Goal: Browse casually

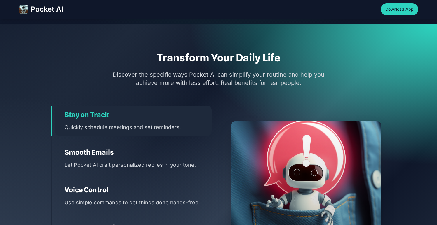
scroll to position [820, 0]
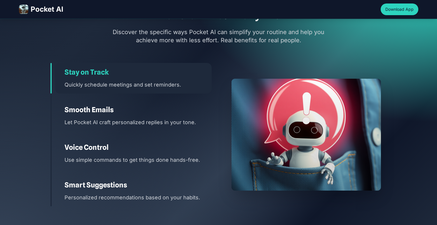
click at [156, 133] on div "Stay on Track Quickly schedule meetings and set reminders. Smooth Emails Let Po…" at bounding box center [130, 135] width 161 height 144
click at [162, 123] on p "Let Pocket AI craft personalized replies in your tone." at bounding box center [138, 122] width 147 height 8
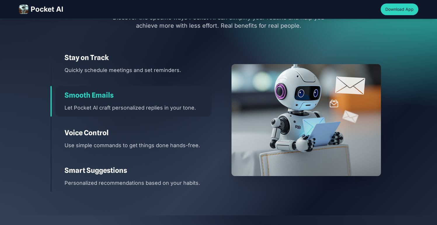
click at [163, 124] on div "Voice Control Use simple commands to get things done hands-free." at bounding box center [133, 139] width 156 height 31
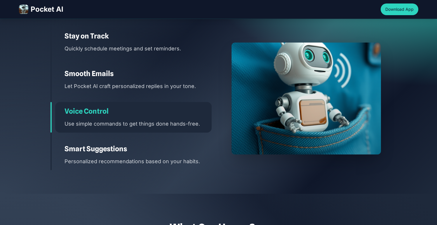
scroll to position [861, 0]
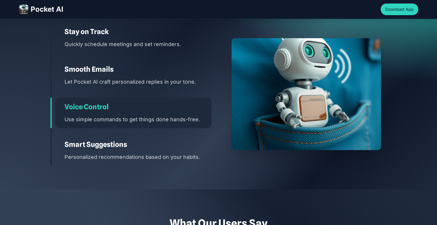
click at [164, 136] on div "Smart Suggestions Personalized recommendations based on your habits." at bounding box center [133, 150] width 156 height 31
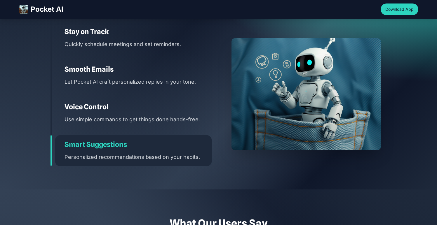
click at [173, 49] on div "Stay on Track Quickly schedule meetings and set reminders." at bounding box center [133, 37] width 156 height 31
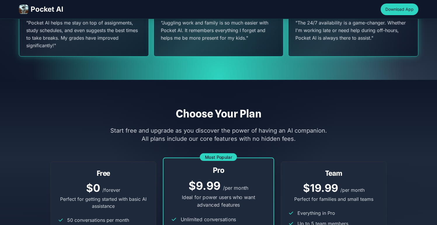
scroll to position [1276, 0]
